Goal: Find contact information: Find contact information

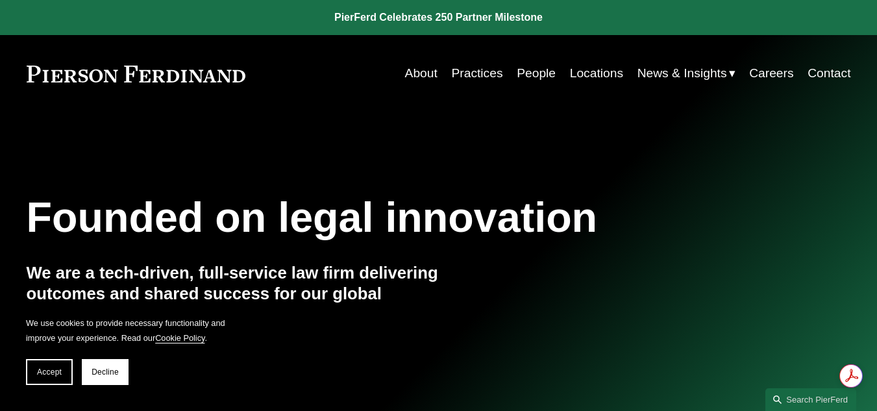
click at [523, 69] on link "People" at bounding box center [536, 73] width 39 height 25
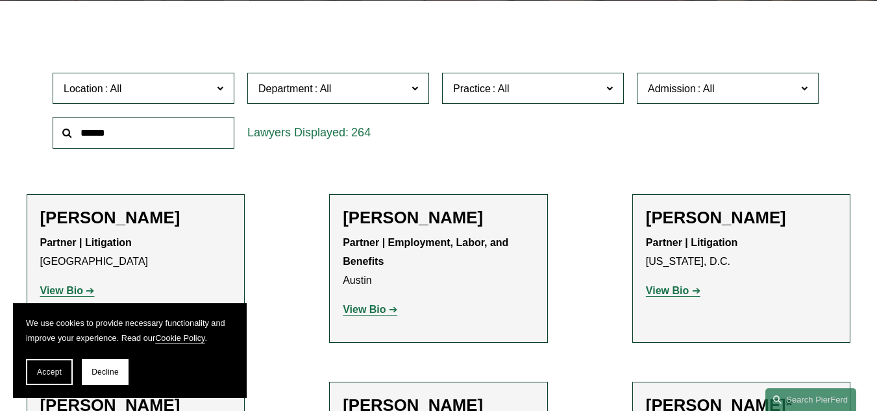
scroll to position [376, 0]
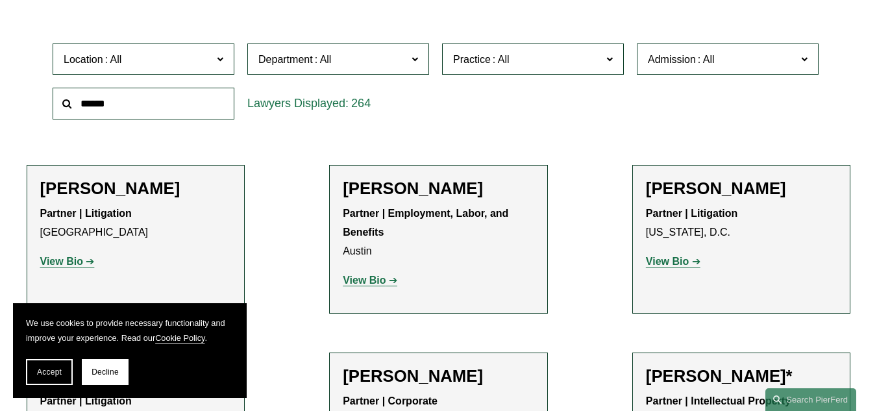
click at [219, 66] on span at bounding box center [220, 58] width 6 height 17
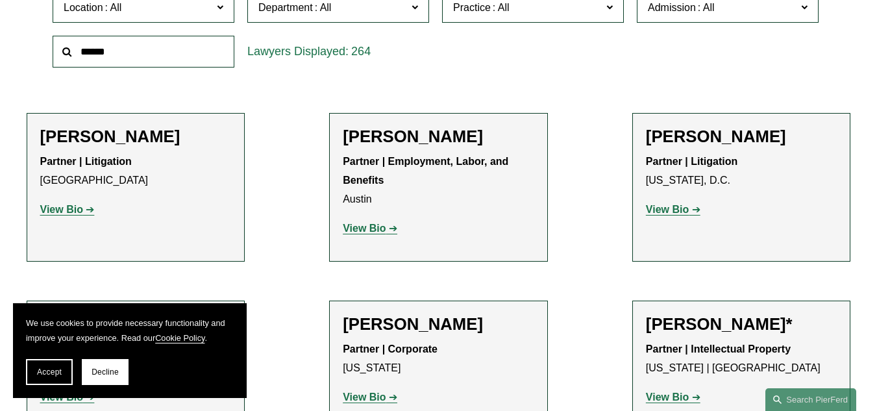
scroll to position [630, 0]
click at [0, 0] on link "[US_STATE], D.C." at bounding box center [0, 0] width 0 height 0
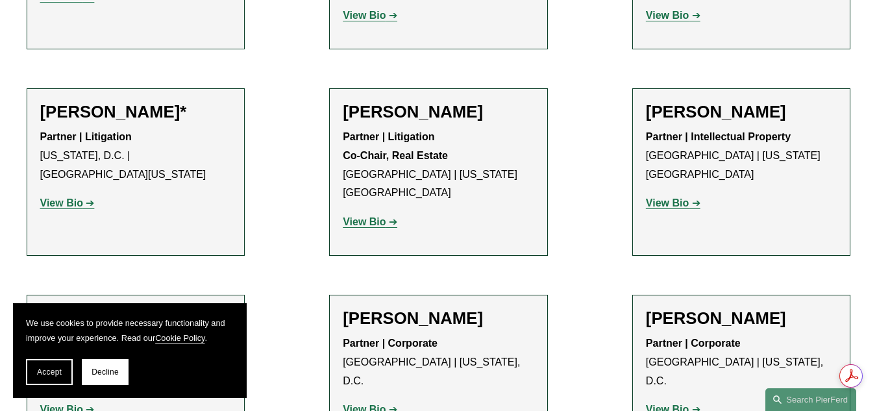
click at [449, 102] on h2 "Cammi R. Jones" at bounding box center [439, 112] width 192 height 20
click at [379, 216] on strong "View Bio" at bounding box center [364, 221] width 43 height 11
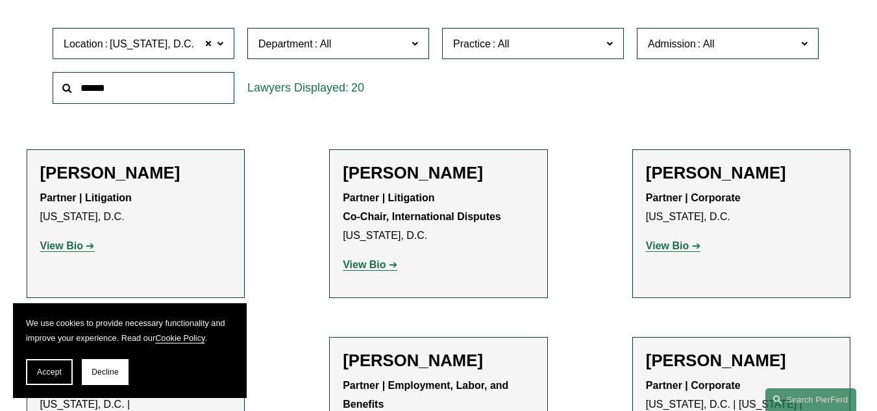
scroll to position [406, 0]
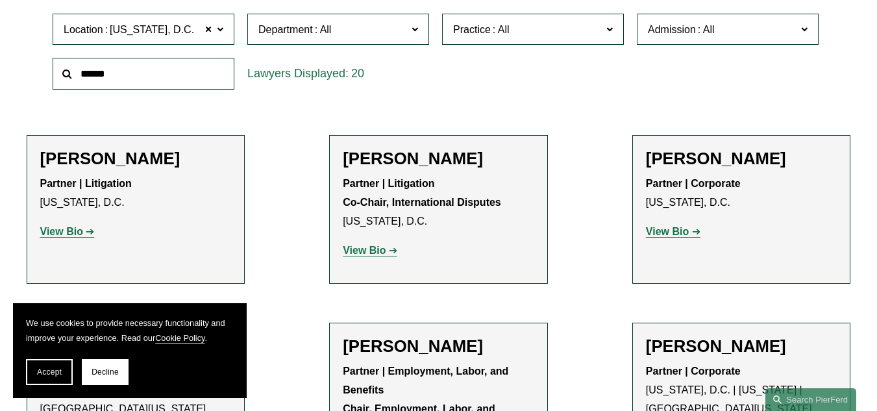
click at [74, 235] on strong "View Bio" at bounding box center [61, 231] width 43 height 11
click at [390, 249] on link "View Bio" at bounding box center [370, 250] width 55 height 11
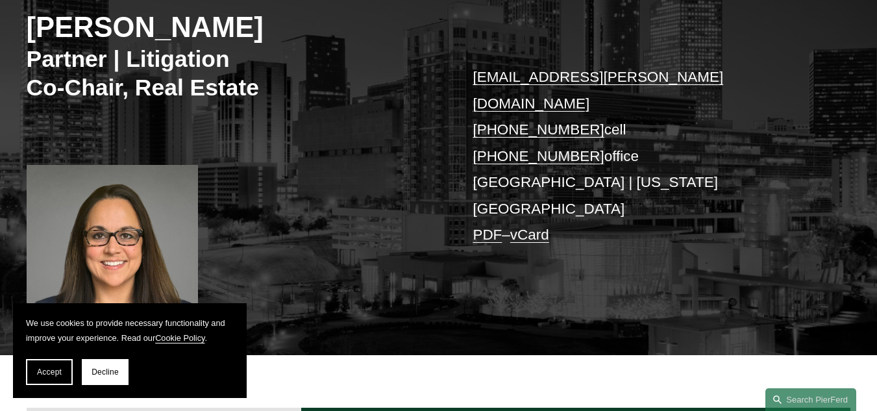
scroll to position [184, 0]
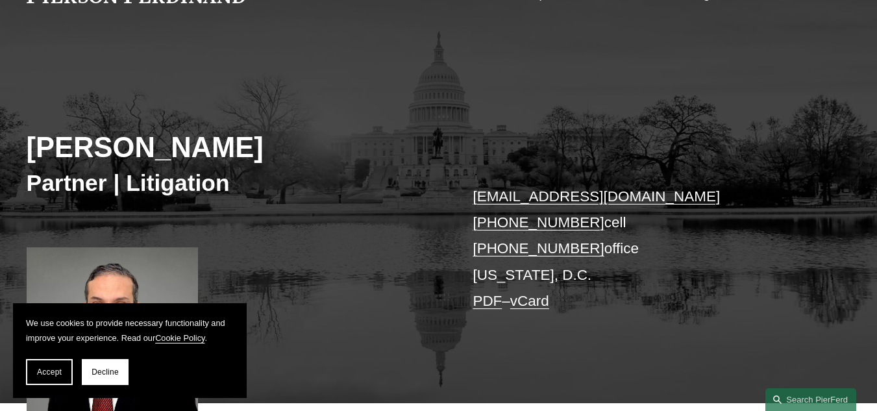
scroll to position [69, 0]
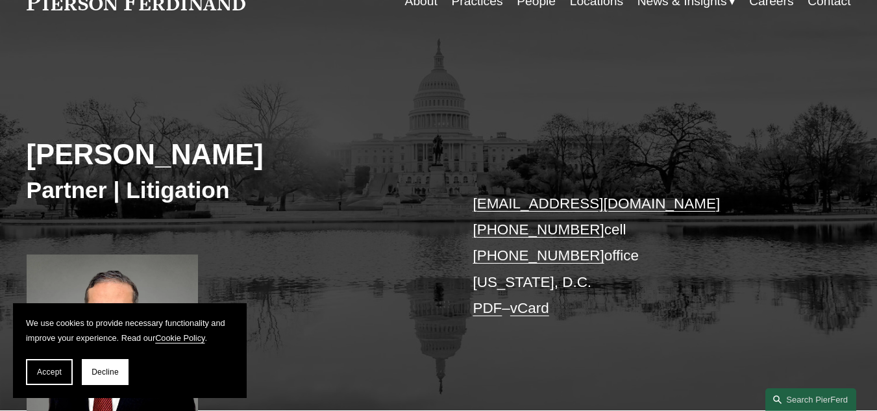
drag, startPoint x: 886, startPoint y: 68, endPoint x: 874, endPoint y: 91, distance: 26.1
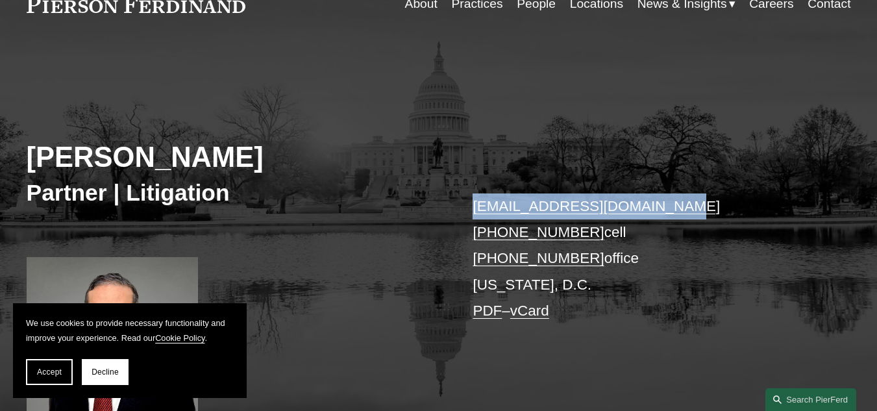
drag, startPoint x: 666, startPoint y: 204, endPoint x: 475, endPoint y: 199, distance: 190.9
click at [475, 199] on p "kamel.aitelaj@pierferd.com +1.301.775.3657 cell +1.804.792.3429 office Washingt…" at bounding box center [644, 258] width 343 height 131
copy link "kamel.aitelaj@pierferd.com"
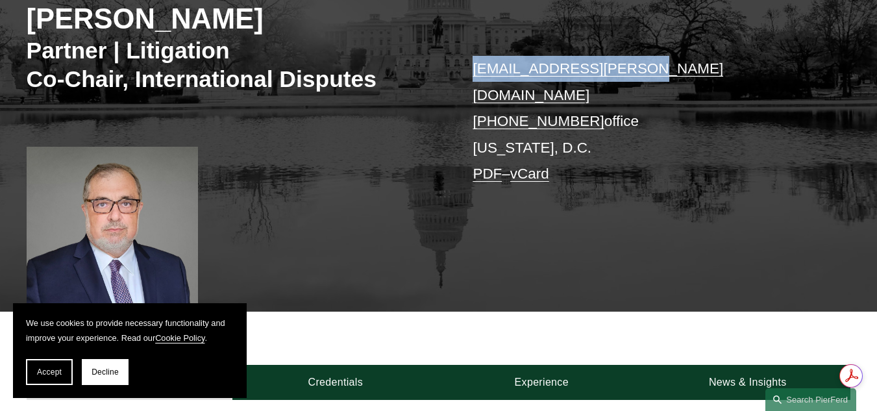
drag, startPoint x: 644, startPoint y: 72, endPoint x: 477, endPoint y: 69, distance: 167.5
click at [477, 69] on p "[EMAIL_ADDRESS][PERSON_NAME][DOMAIN_NAME] [PHONE_NUMBER] office [US_STATE][GEOG…" at bounding box center [644, 121] width 343 height 131
copy link "[EMAIL_ADDRESS][PERSON_NAME][DOMAIN_NAME]"
